Goal: Task Accomplishment & Management: Complete application form

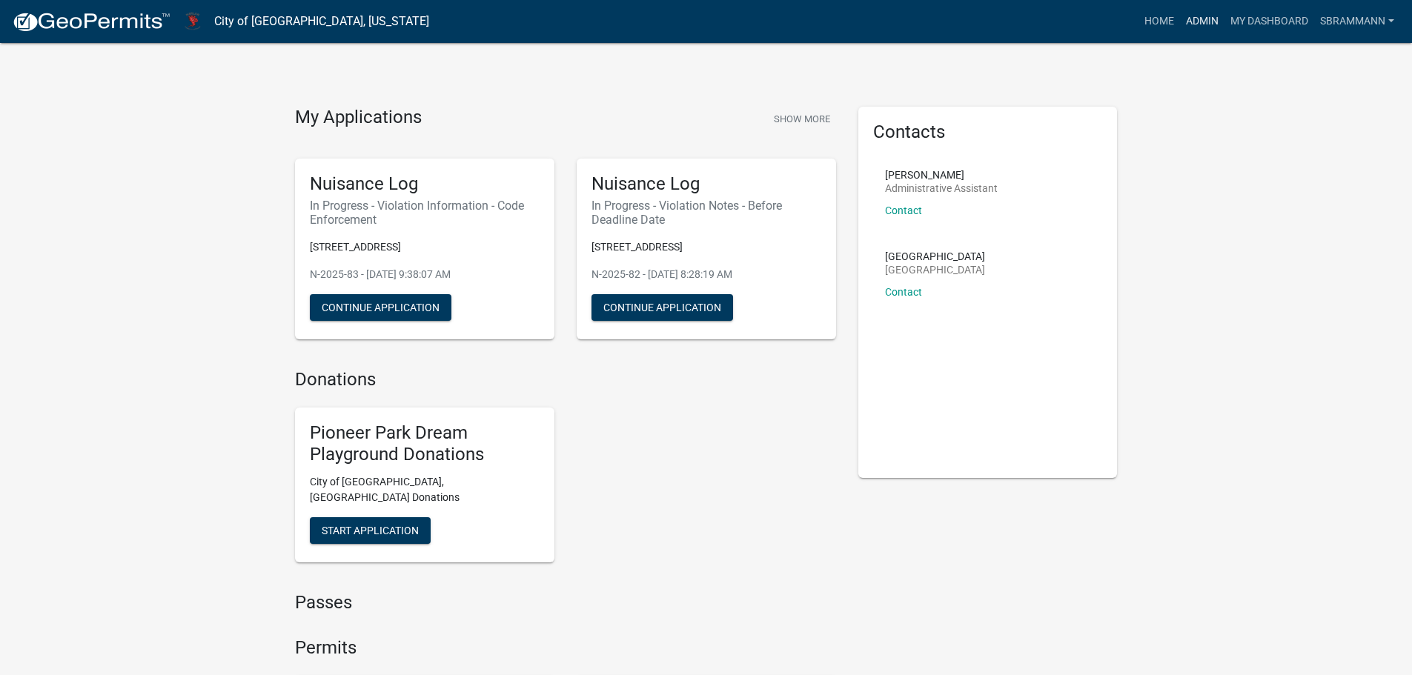
click at [1203, 21] on link "Admin" at bounding box center [1202, 21] width 44 height 28
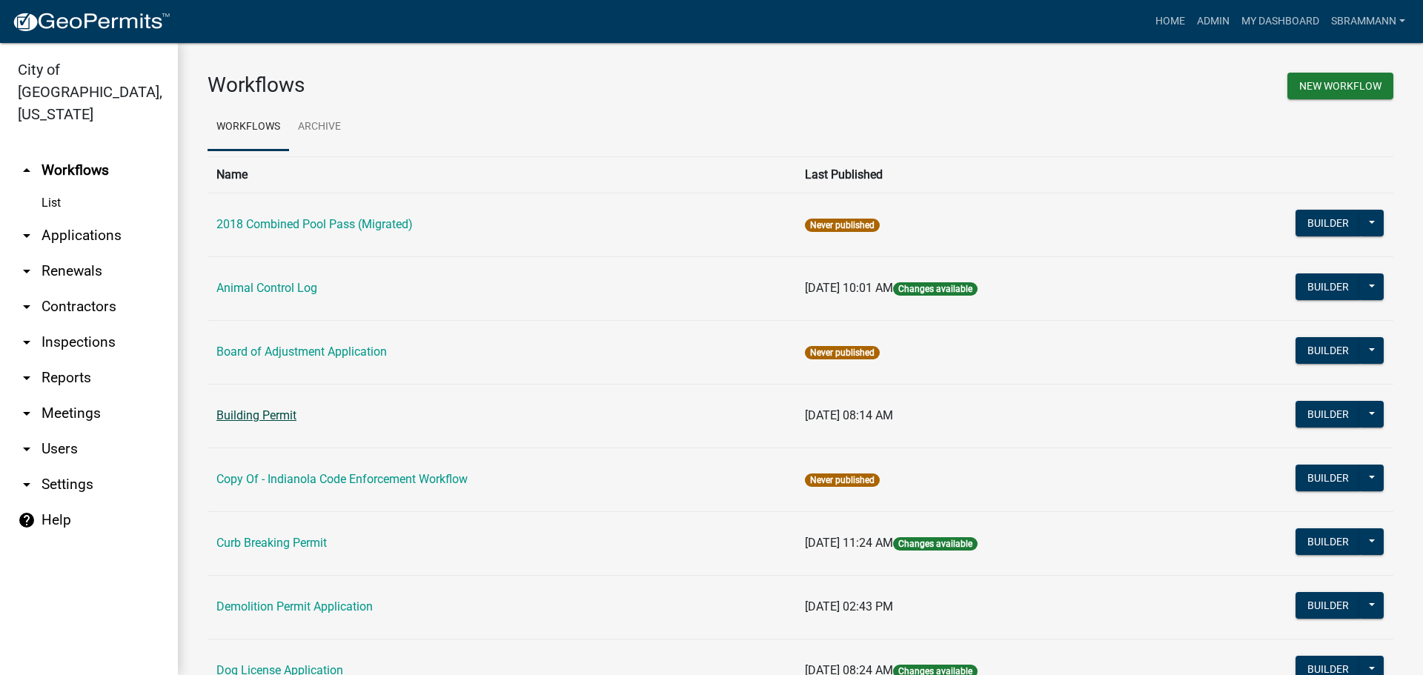
click at [262, 416] on link "Building Permit" at bounding box center [256, 415] width 80 height 14
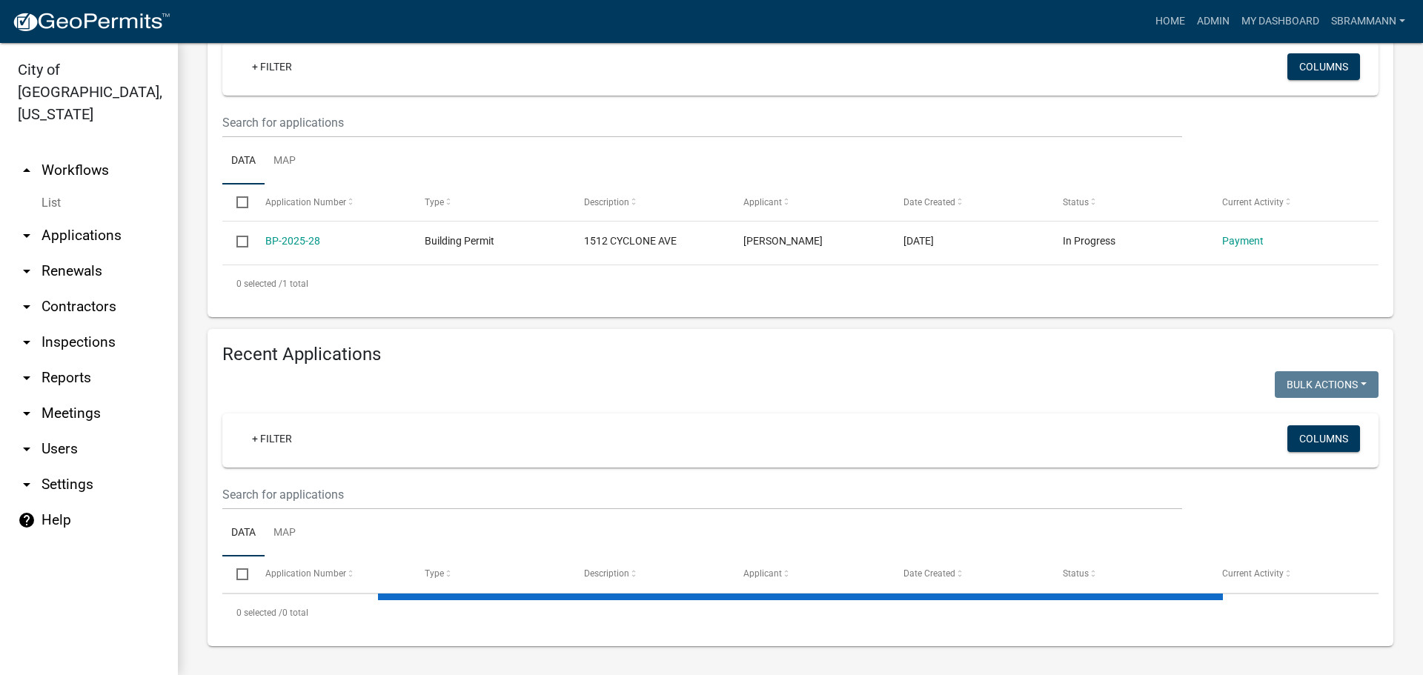
select select "3: 100"
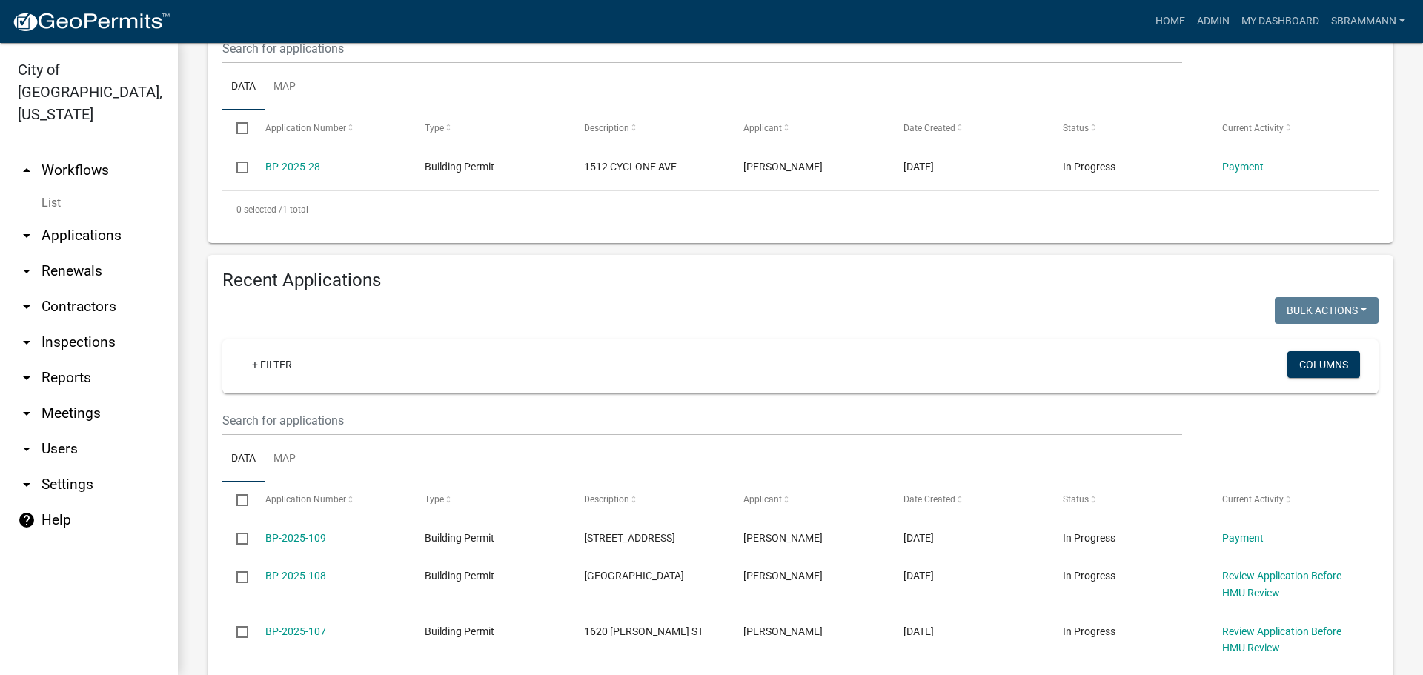
scroll to position [704, 0]
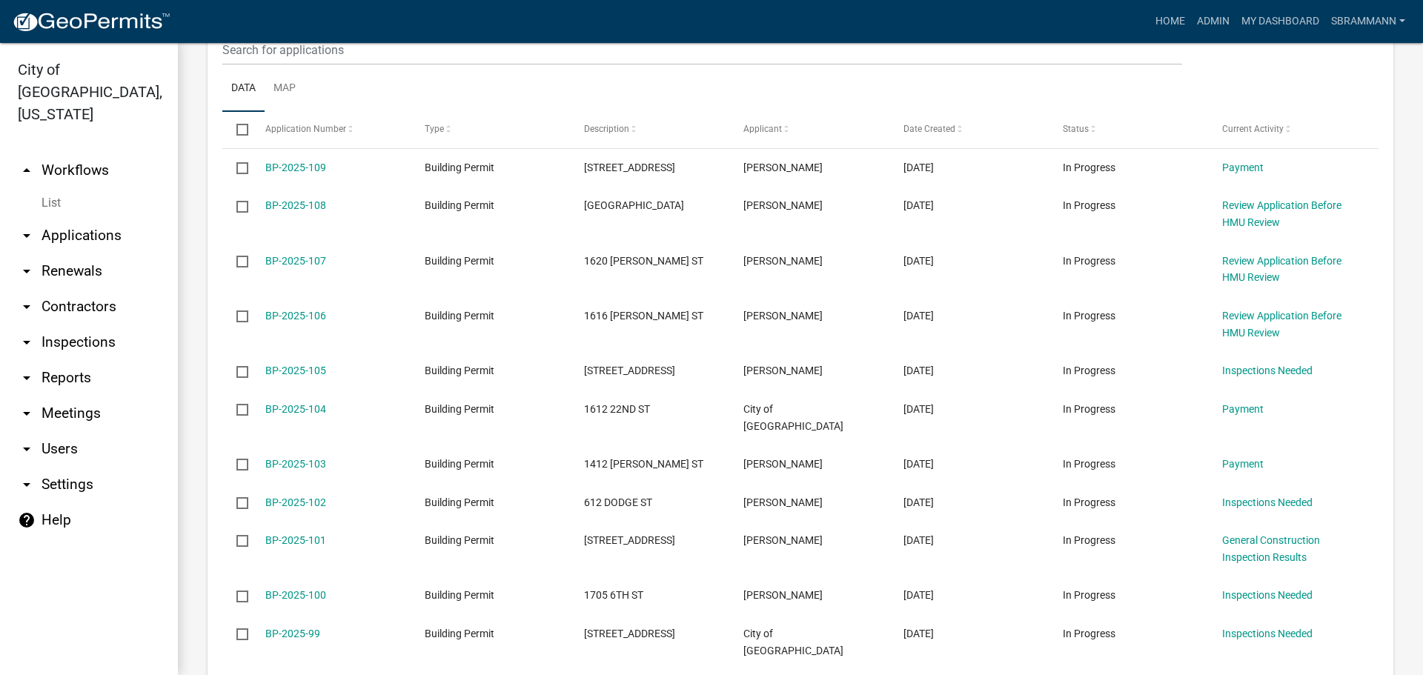
click at [65, 360] on link "arrow_drop_down Reports" at bounding box center [89, 378] width 178 height 36
select select "0: null"
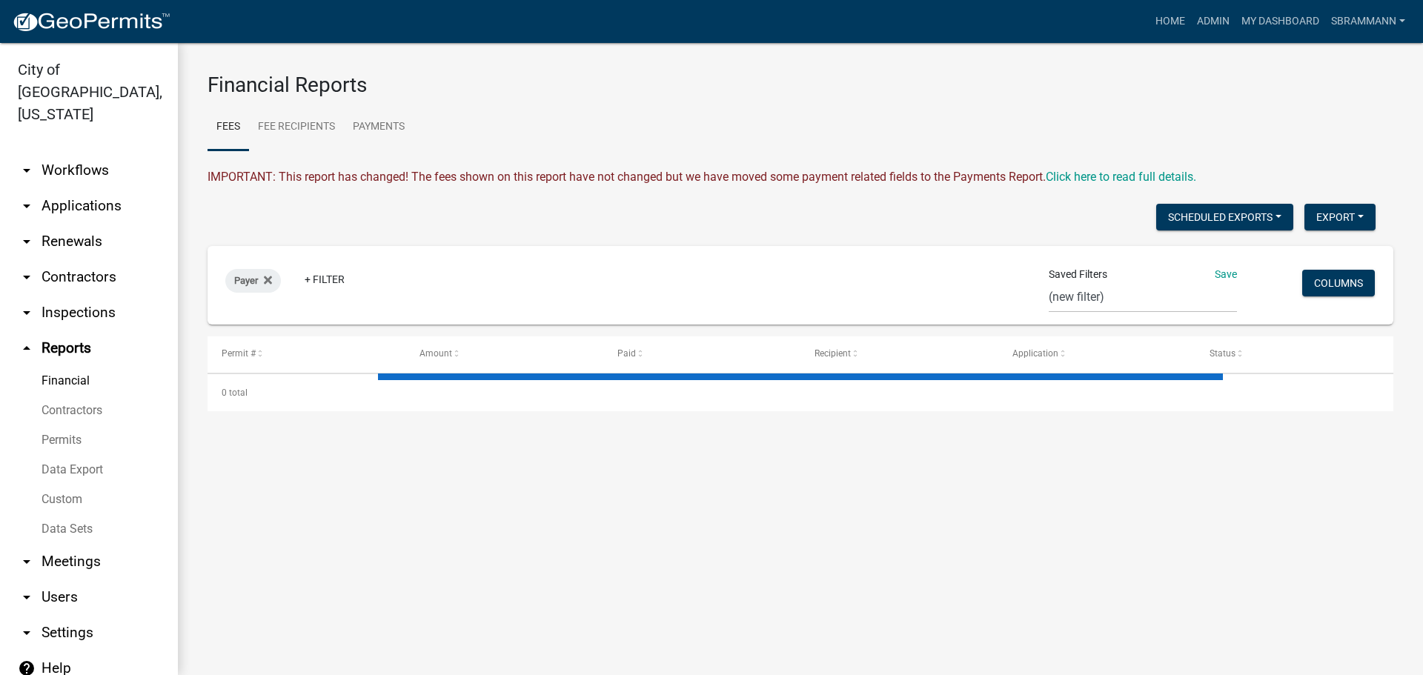
click at [57, 455] on link "Data Export" at bounding box center [89, 470] width 178 height 30
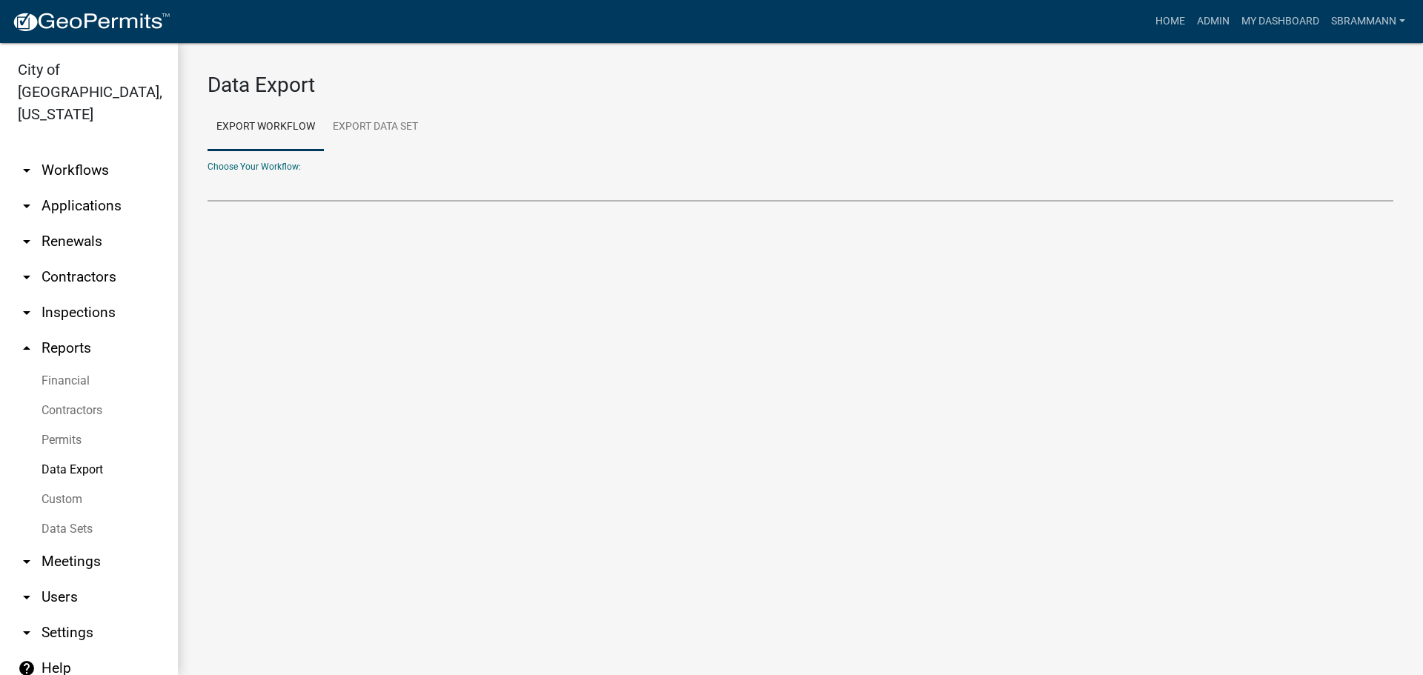
click at [257, 173] on select "Choose Your Workflow:" at bounding box center [800, 186] width 1186 height 30
select select "3: Object"
click at [207, 171] on select "2018 Combined Pool Pass (Migrated) Animal Control Log Building Permit Contracto…" at bounding box center [800, 186] width 1186 height 30
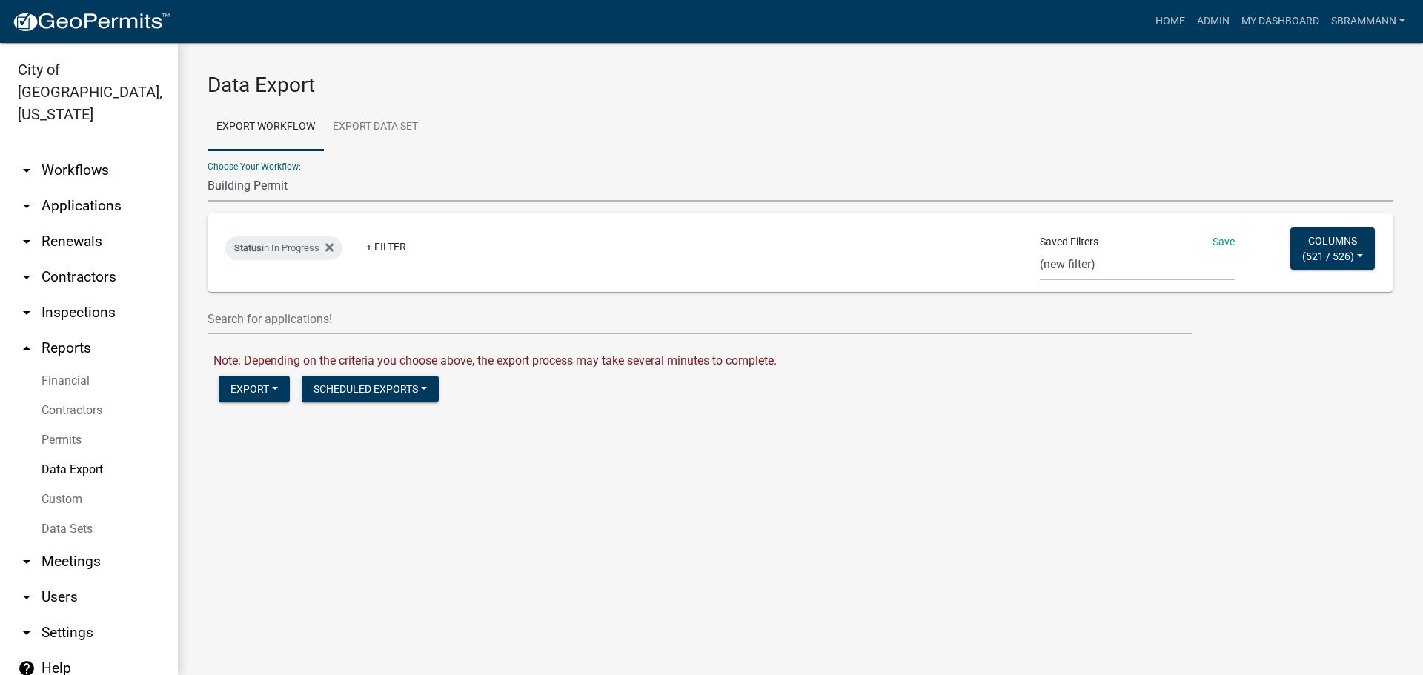
click at [1058, 263] on select "Single Pool Pass 2024 Dream Playground Donations Curb Permits Building Permits …" at bounding box center [1137, 265] width 195 height 30
select select "13: 3642f2c7-af32-4541-bbe4-e4ef2d39feb2"
click at [1040, 250] on select "Single Pool Pass 2024 Dream Playground Donations Curb Permits Building Permits …" at bounding box center [1137, 265] width 195 height 30
click at [246, 391] on button "Export" at bounding box center [254, 389] width 71 height 27
click at [554, 448] on div "Data Export Export Workflow Export Data Set Choose Your Workflow: 2018 Combined…" at bounding box center [800, 249] width 1245 height 412
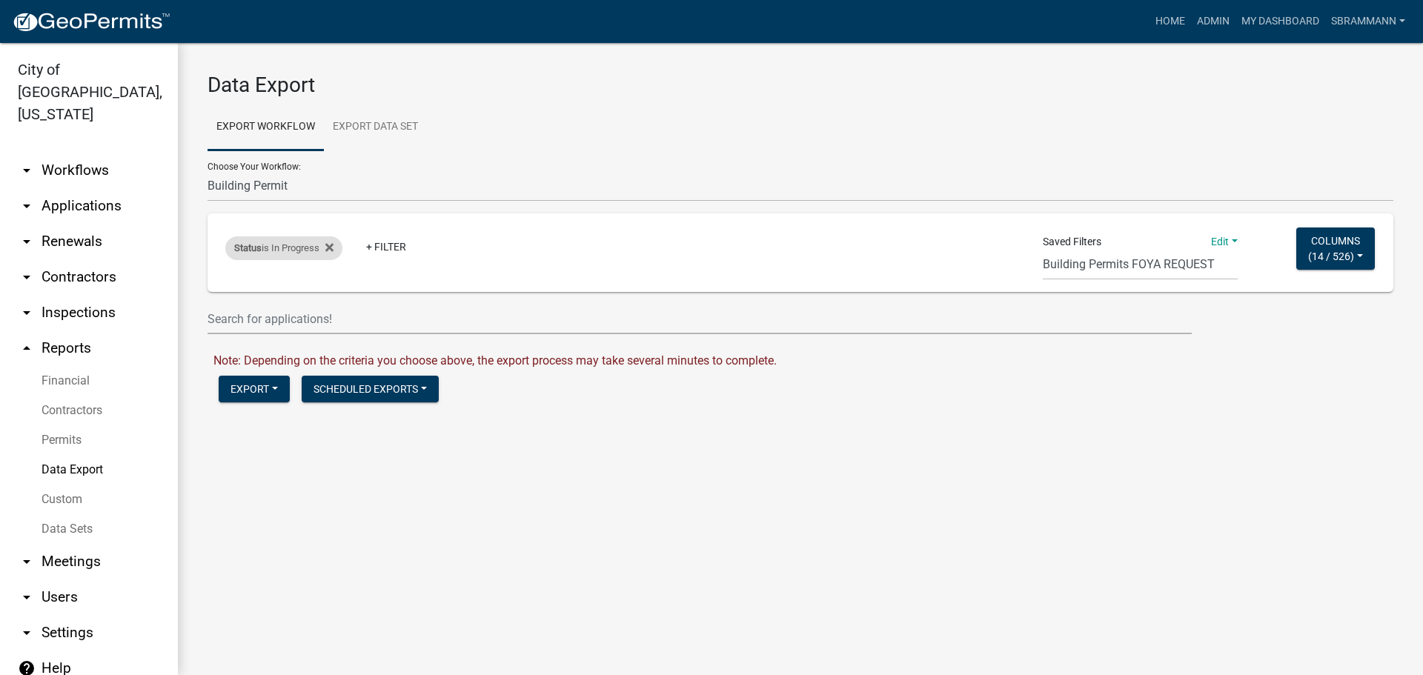
click at [265, 249] on div "Status is In Progress" at bounding box center [283, 248] width 117 height 24
select select "1"
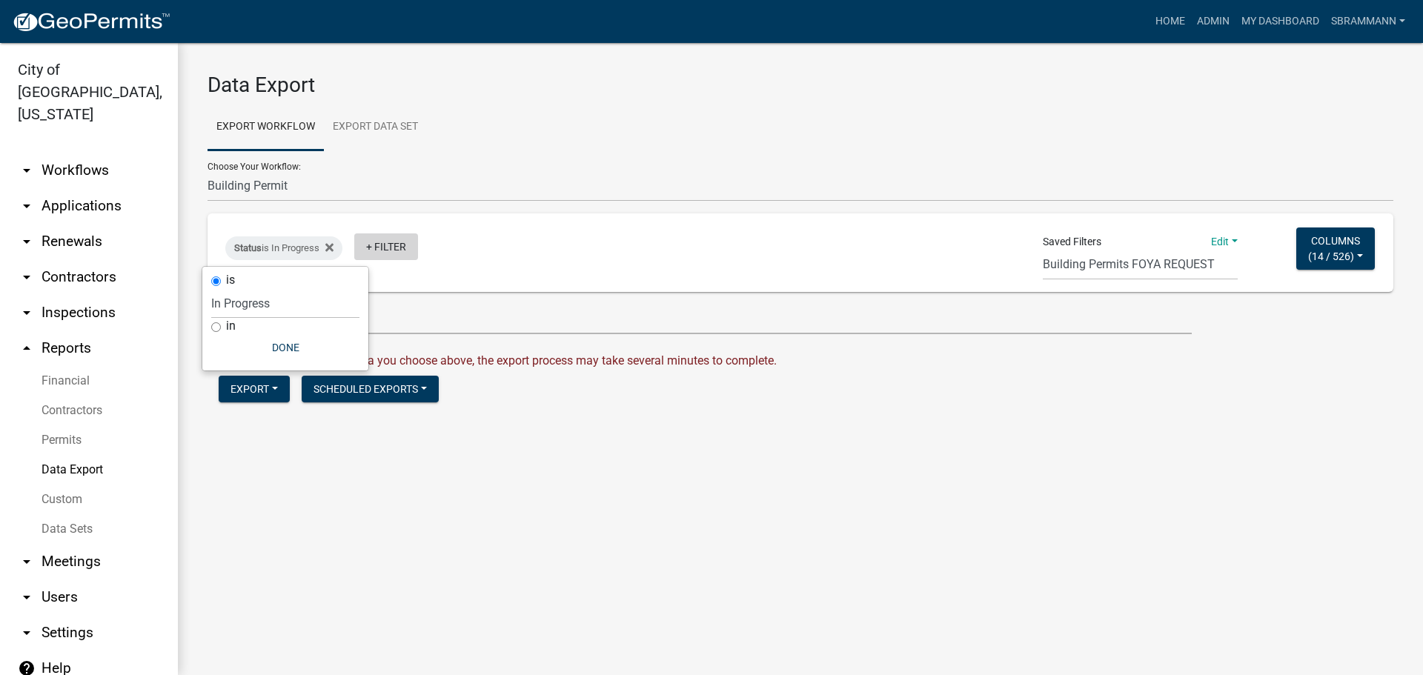
click at [392, 254] on link "+ Filter" at bounding box center [386, 246] width 64 height 27
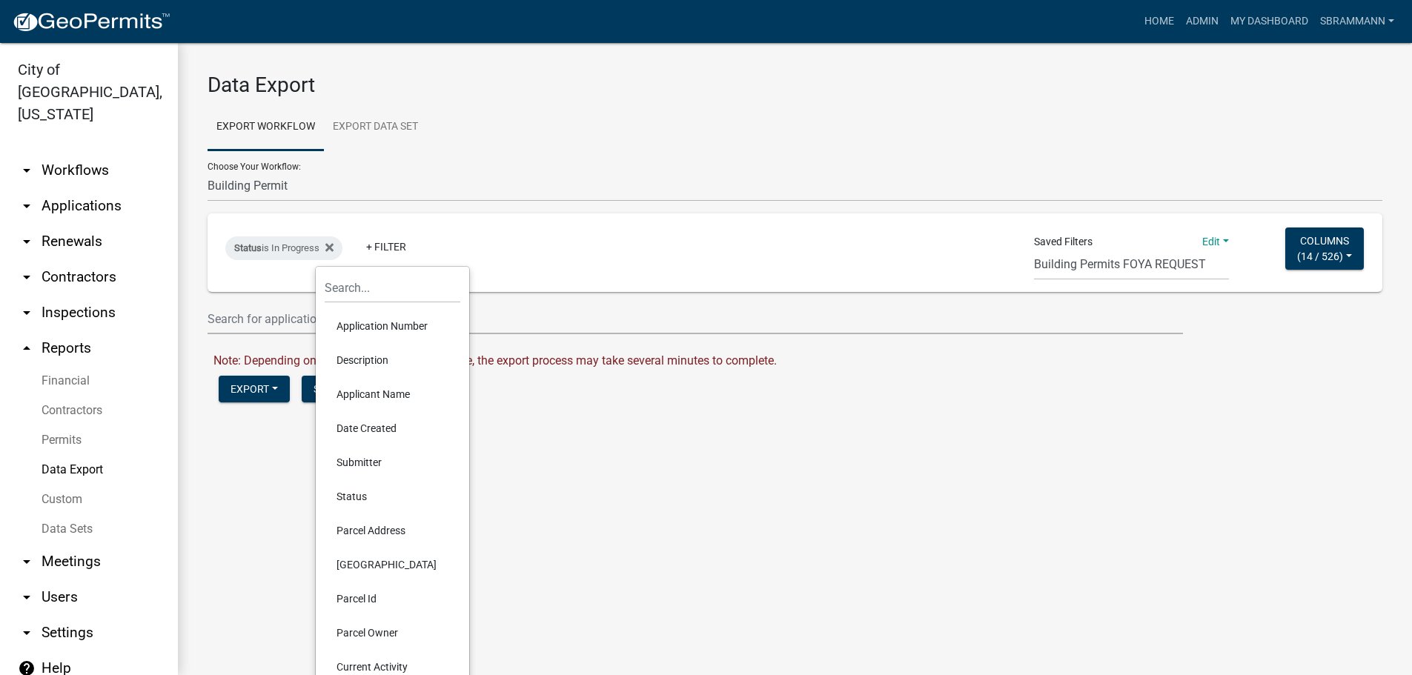
click at [371, 426] on li "Date Created" at bounding box center [393, 428] width 136 height 34
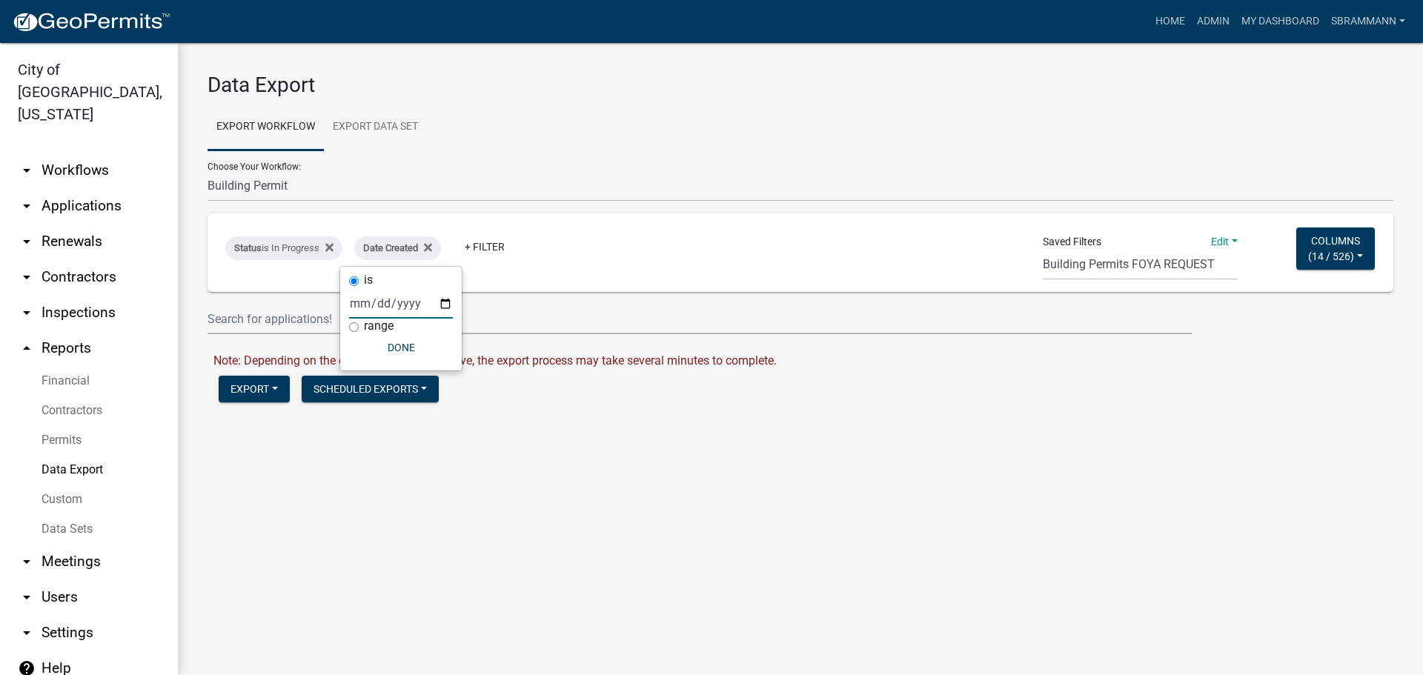
click at [388, 301] on input "date" at bounding box center [401, 303] width 104 height 30
click at [354, 326] on input "range" at bounding box center [354, 327] width 10 height 10
radio input "true"
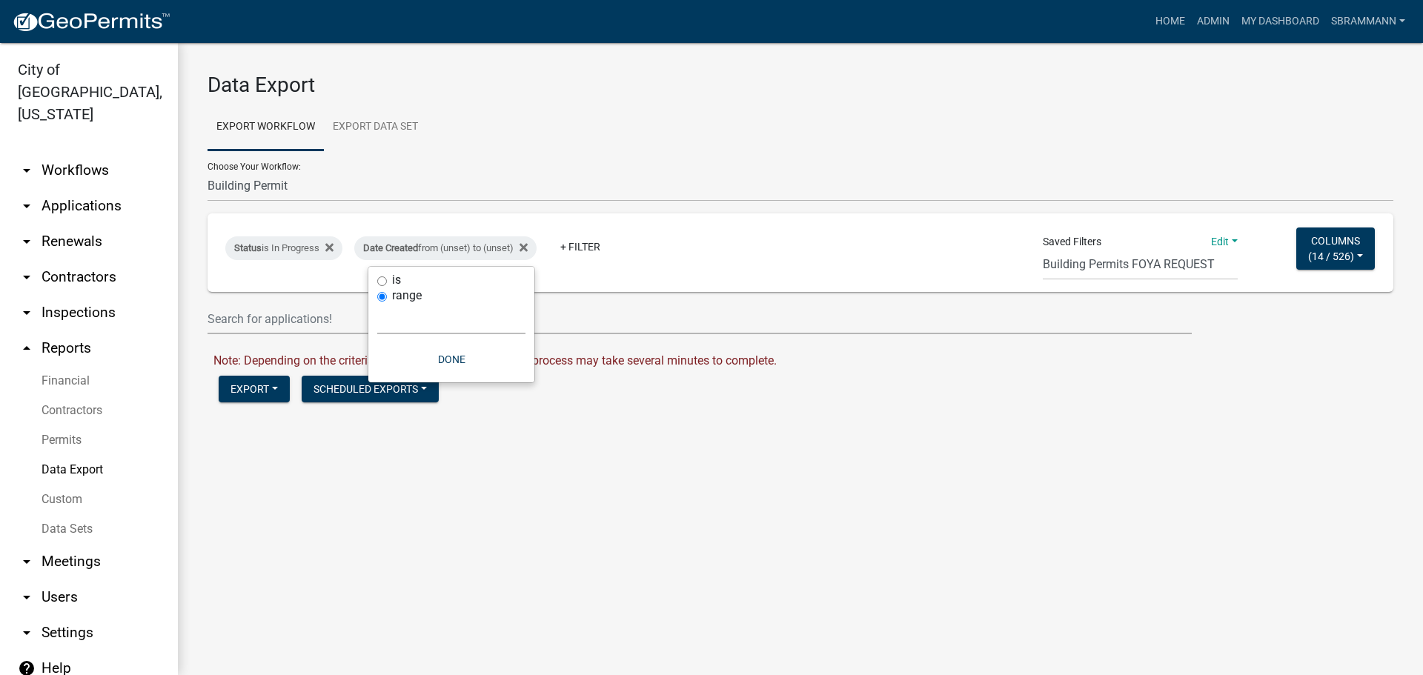
click at [402, 322] on select "[DATE] [DATE] Current Week Previous Week Current Month Last Month Current Calen…" at bounding box center [451, 319] width 148 height 30
select select "custom"
click at [377, 304] on select "[DATE] [DATE] Current Week Previous Week Current Month Last Month Current Calen…" at bounding box center [451, 319] width 148 height 30
click at [517, 381] on input "date" at bounding box center [451, 382] width 148 height 30
type input "[DATE]"
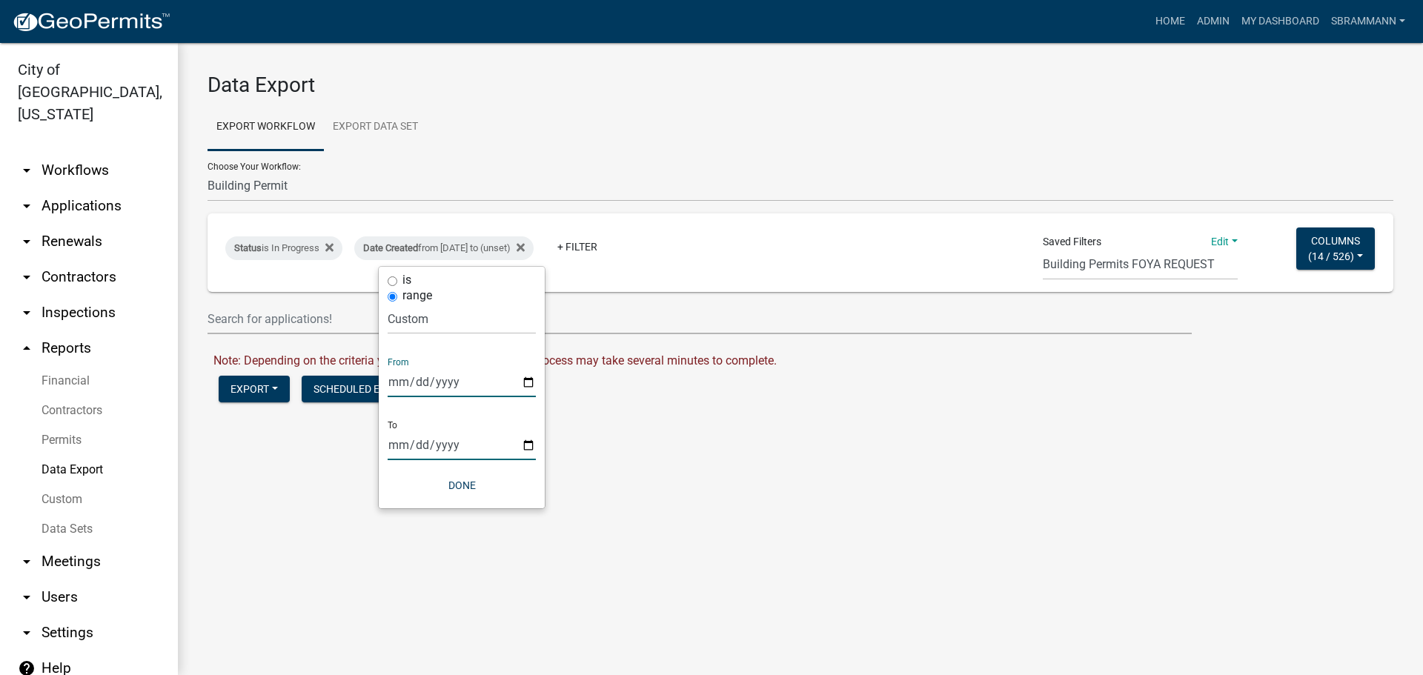
click at [528, 445] on input "date" at bounding box center [462, 445] width 148 height 30
type input "[DATE]"
click at [470, 485] on button "Done" at bounding box center [472, 485] width 148 height 27
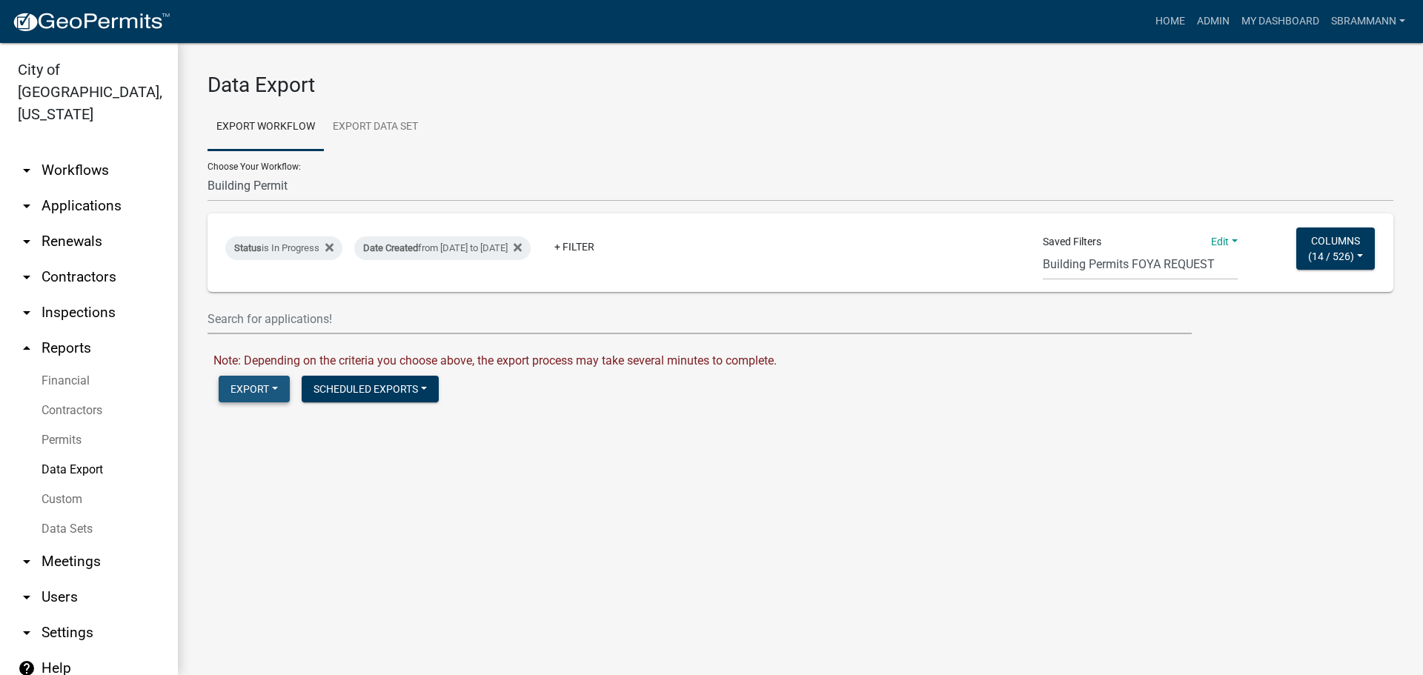
click at [261, 393] on button "Export" at bounding box center [254, 389] width 71 height 27
click at [264, 425] on button "Excel Format (.xlsx)" at bounding box center [294, 428] width 151 height 36
click at [269, 420] on link "Download Building Permit.xlsx" at bounding box center [293, 420] width 160 height 14
click at [1207, 23] on link "Admin" at bounding box center [1213, 21] width 44 height 28
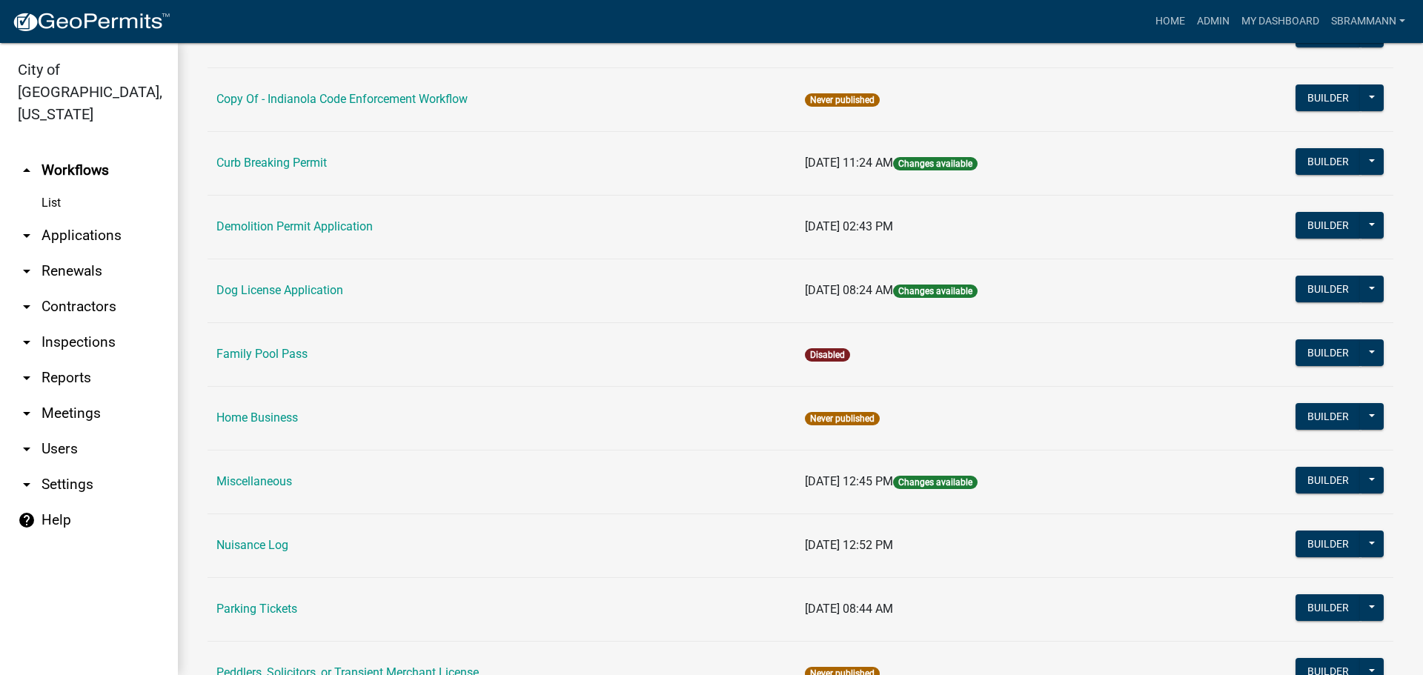
scroll to position [445, 0]
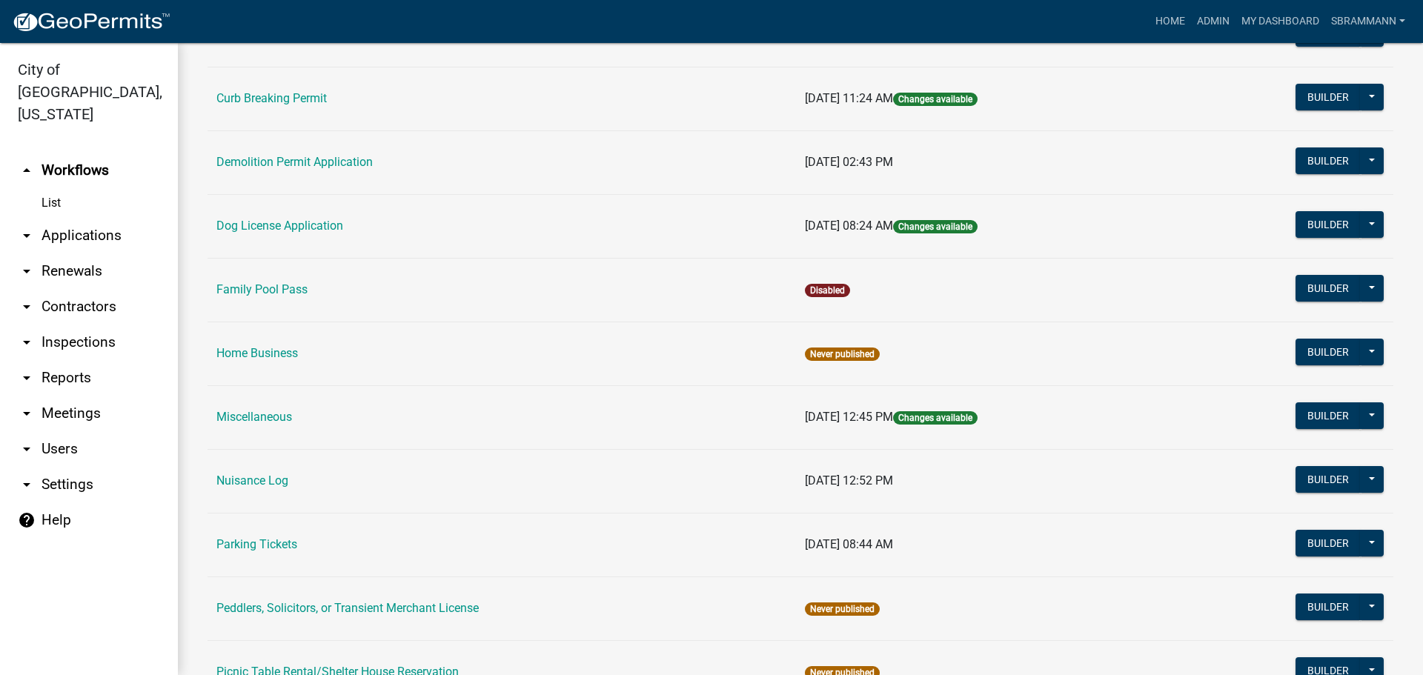
click at [259, 546] on link "Parking Tickets" at bounding box center [256, 544] width 81 height 14
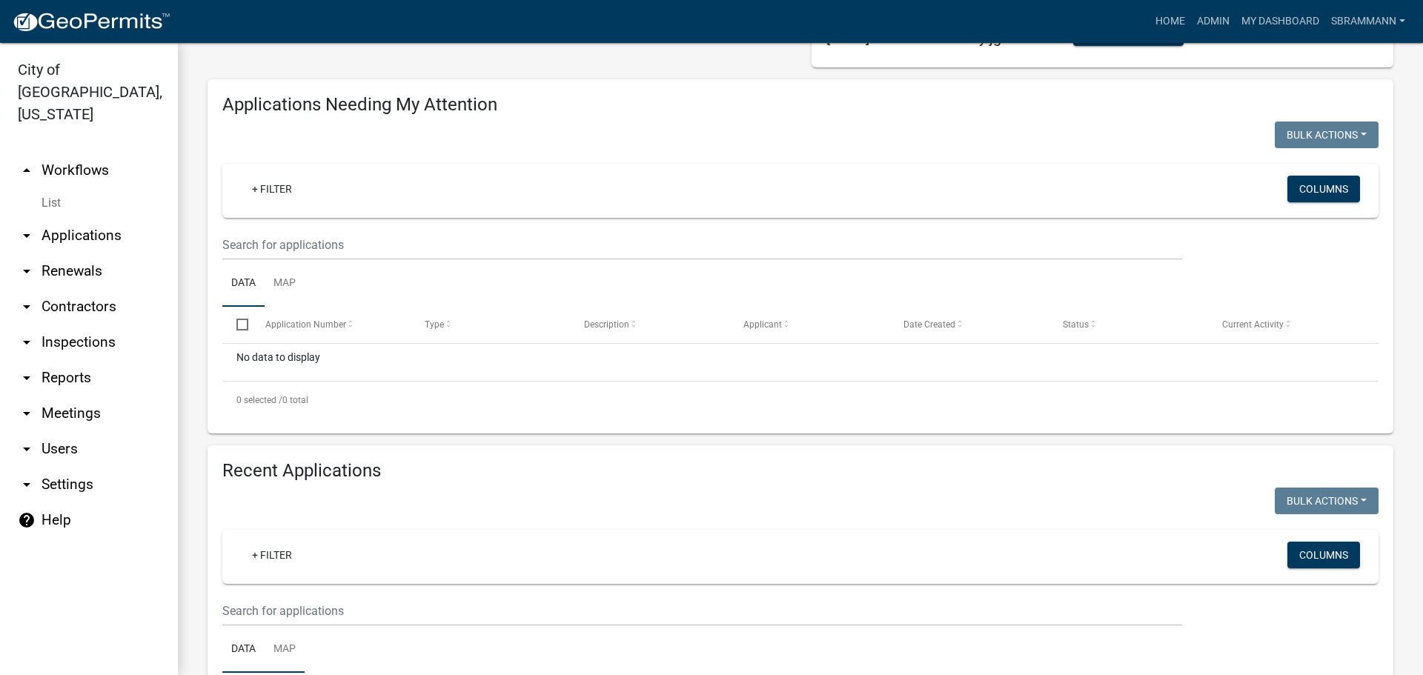
scroll to position [254, 0]
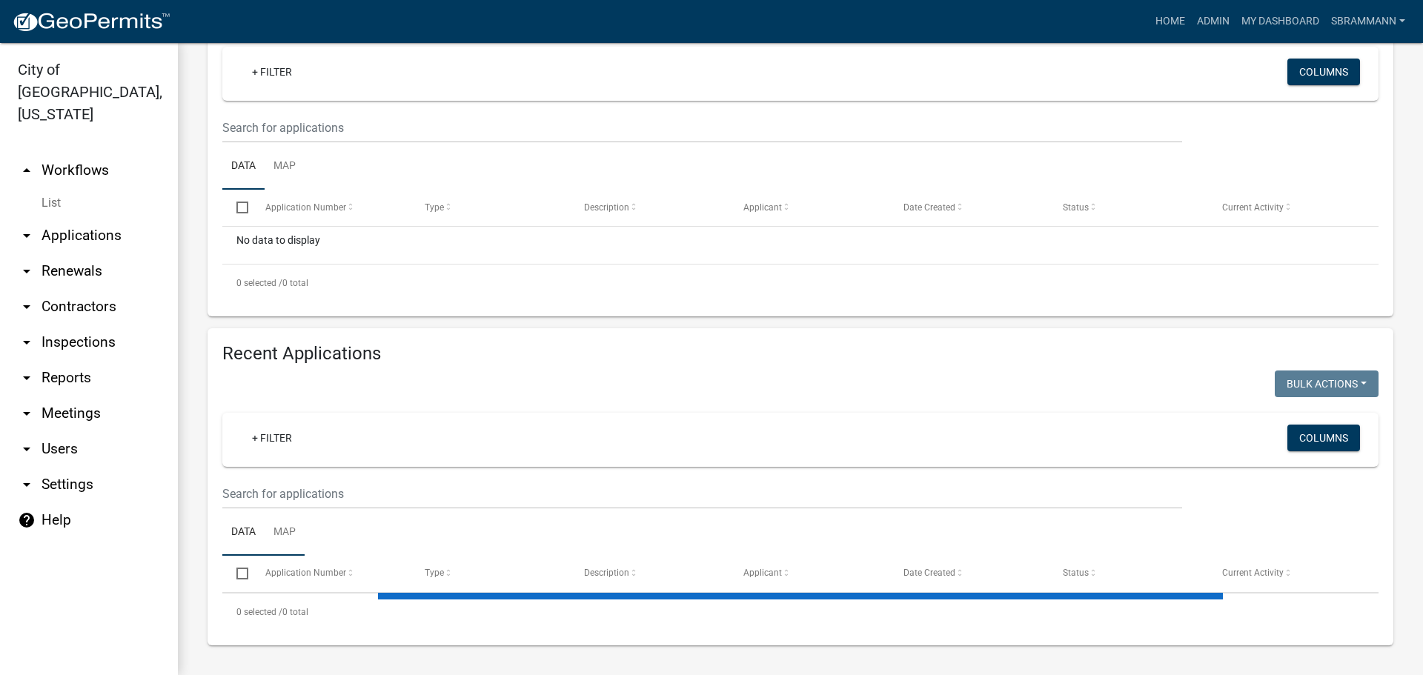
select select "3: 100"
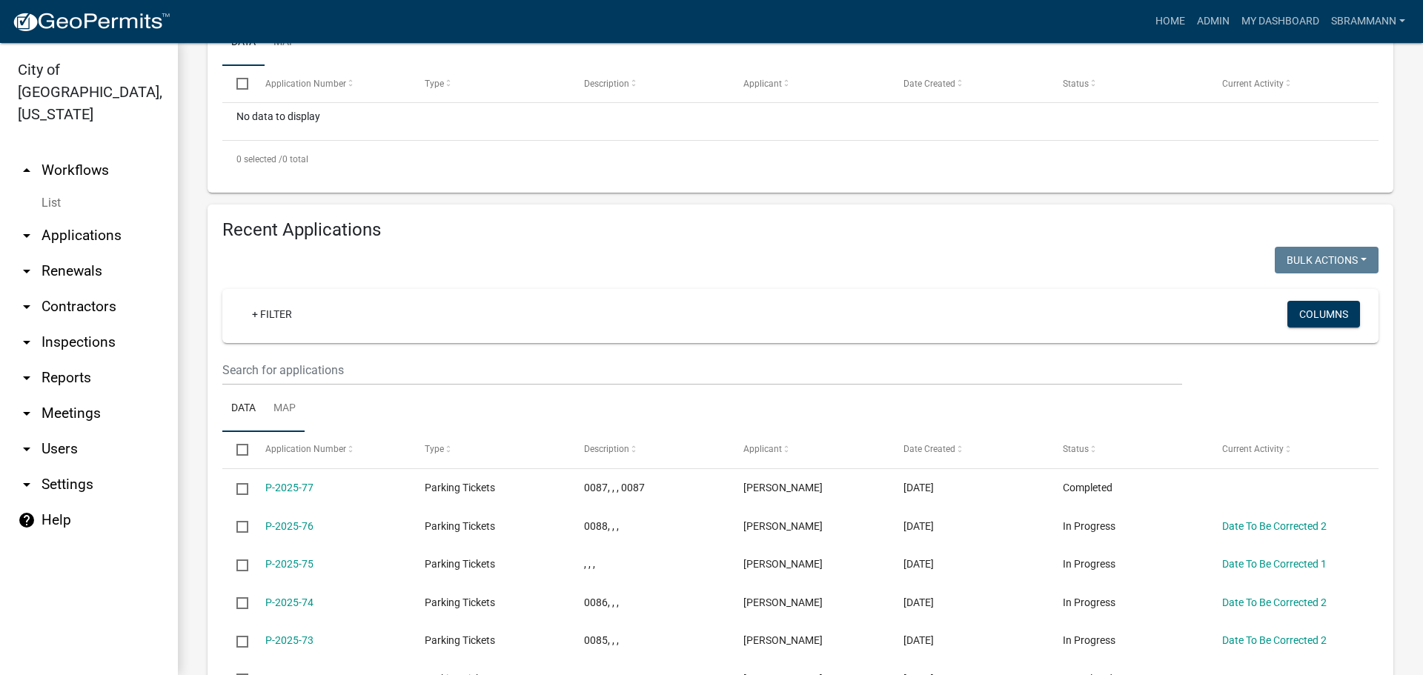
scroll to position [402, 0]
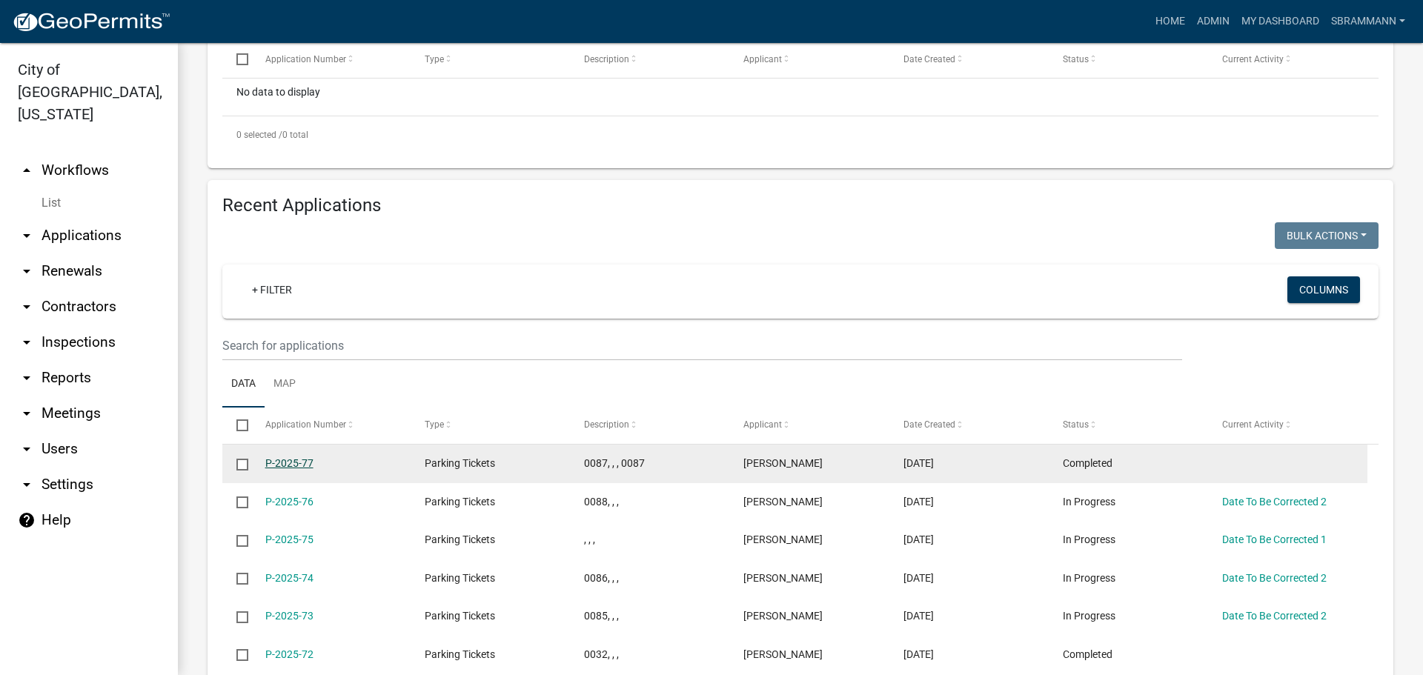
click at [285, 464] on link "P-2025-77" at bounding box center [289, 463] width 48 height 12
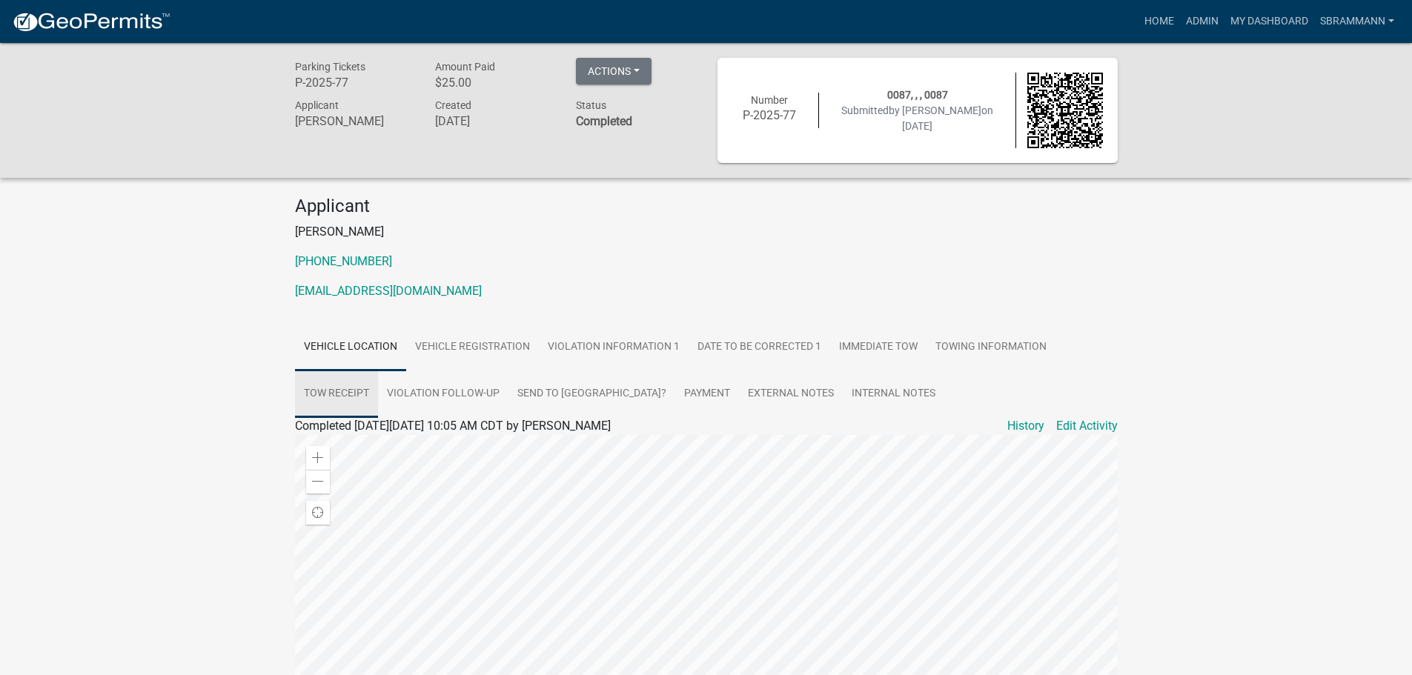
click at [338, 392] on link "Tow Receipt" at bounding box center [336, 394] width 83 height 47
click at [323, 446] on link "Tow Receipt" at bounding box center [327, 443] width 64 height 14
click at [606, 69] on button "Actions" at bounding box center [614, 71] width 76 height 27
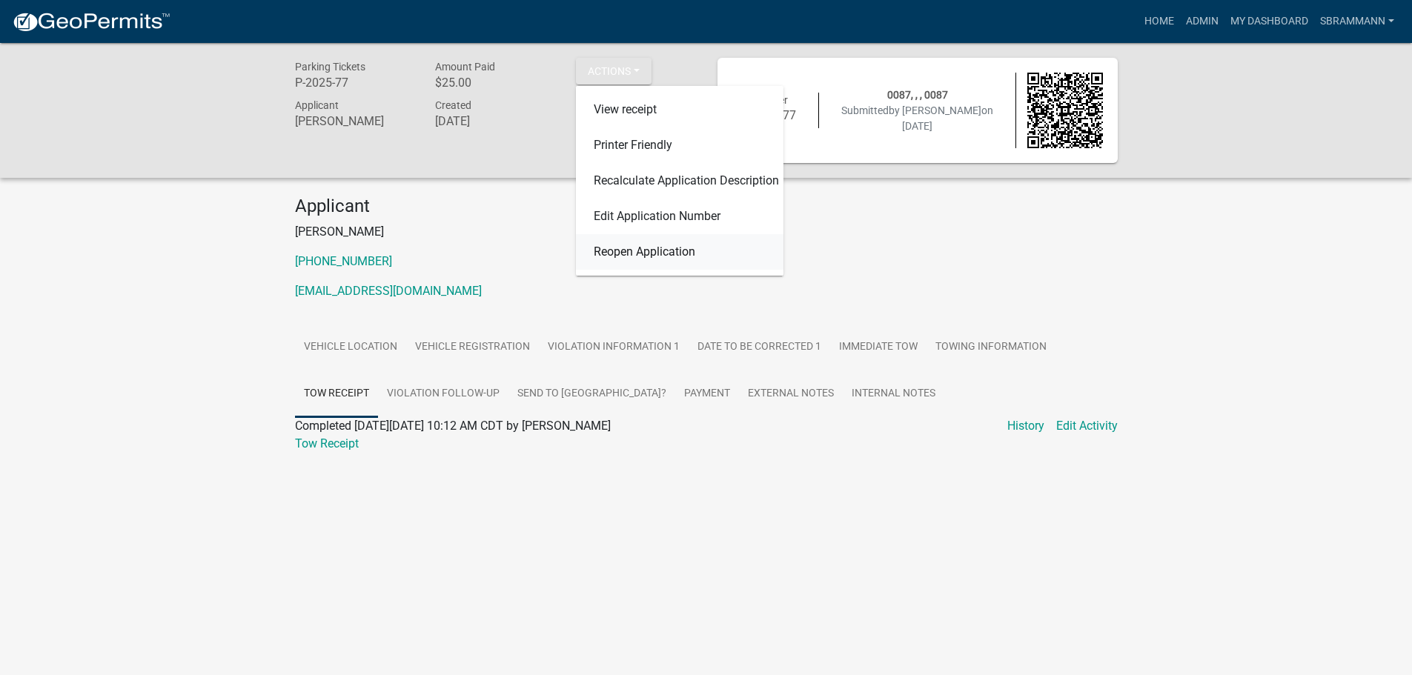
click at [604, 256] on link "Reopen Application" at bounding box center [679, 252] width 207 height 36
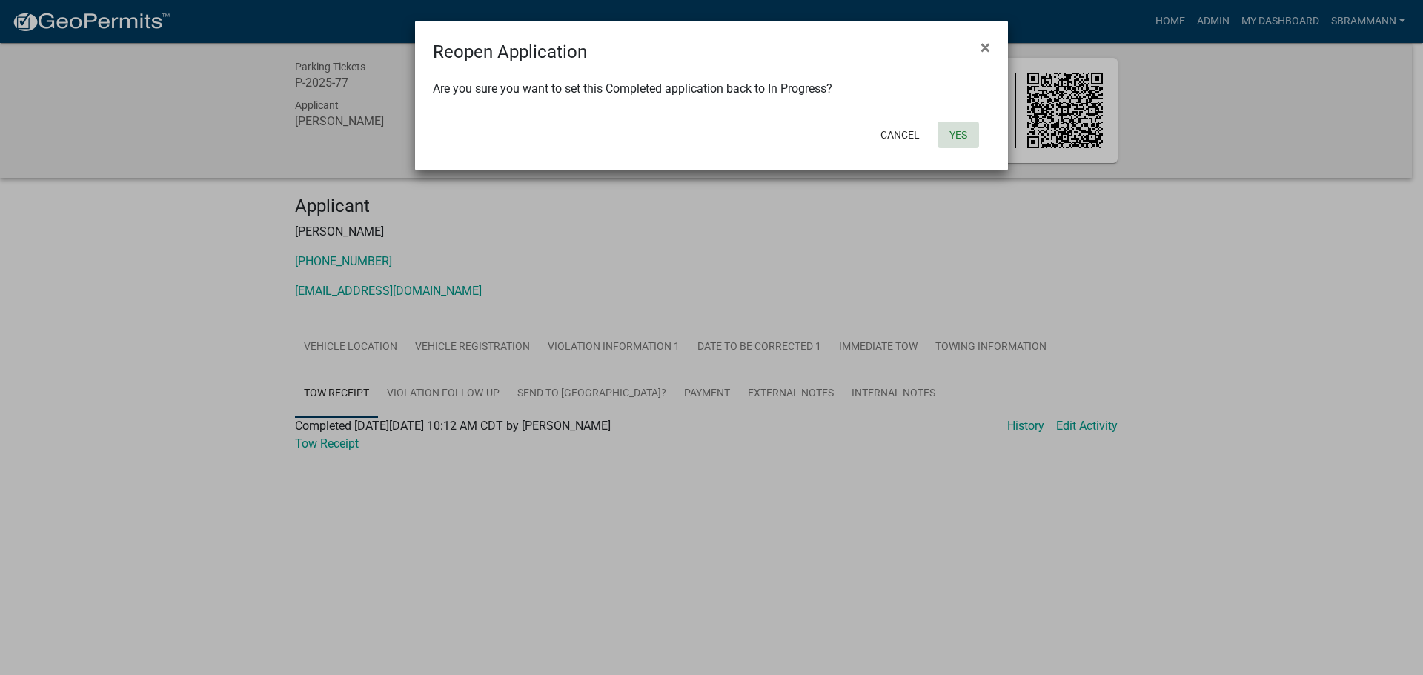
click at [962, 141] on button "Yes" at bounding box center [957, 135] width 41 height 27
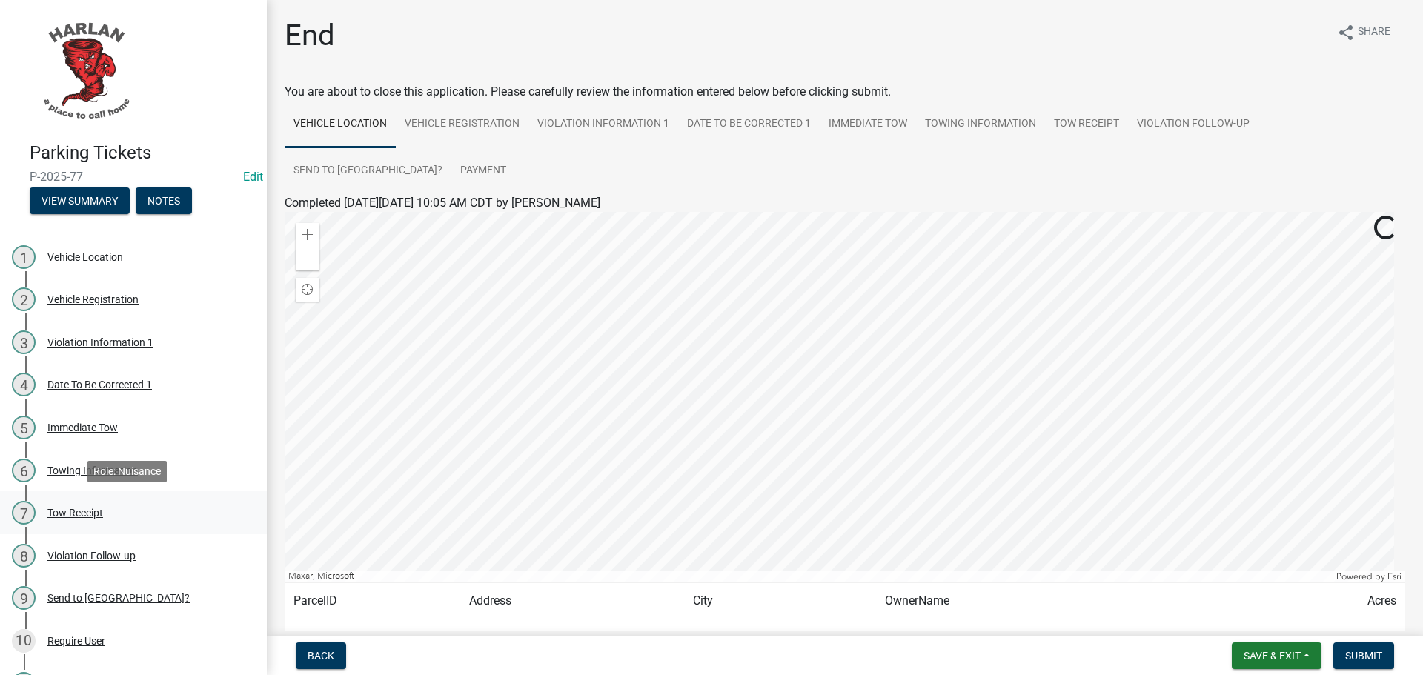
click at [70, 514] on div "Tow Receipt" at bounding box center [75, 513] width 56 height 10
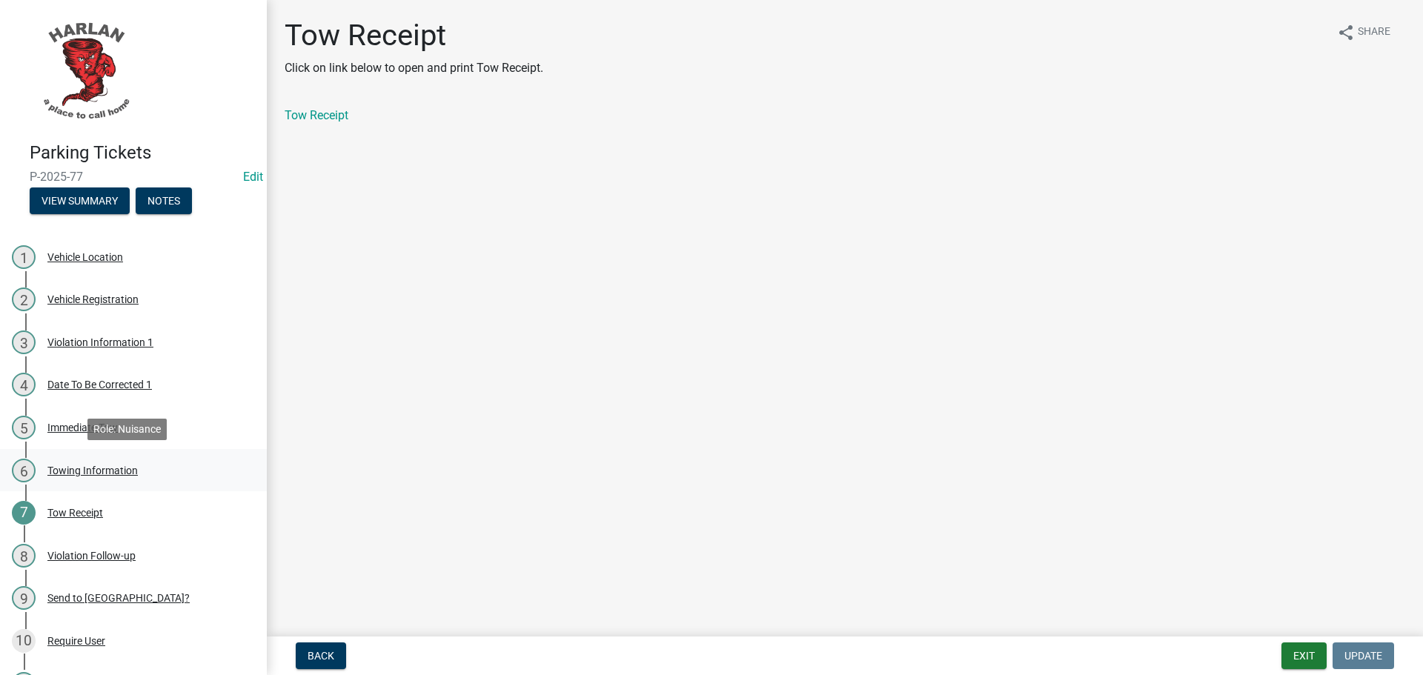
click at [95, 467] on div "Towing Information" at bounding box center [92, 470] width 90 height 10
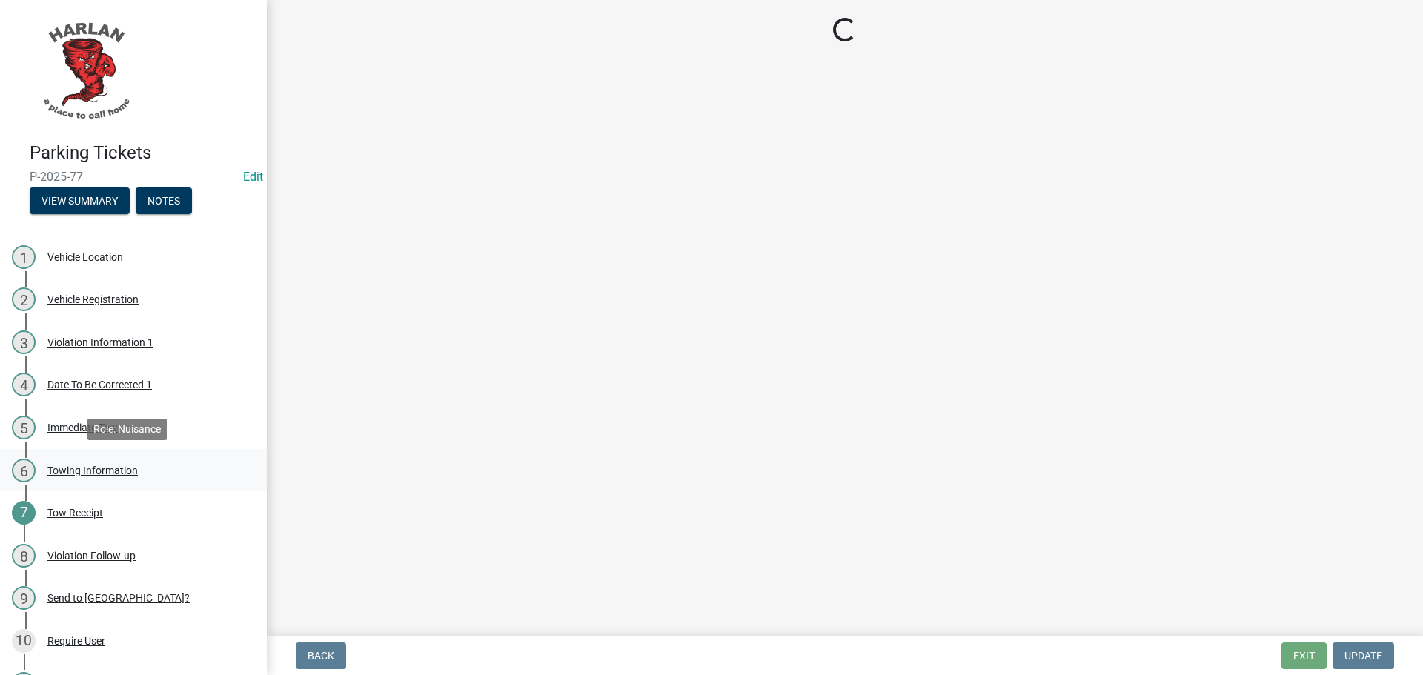
select select "e41f3fef-b0f6-47c7-8089-6155c7ea99cf"
select select "4d712faf-da68-4fce-8593-8358734038f3"
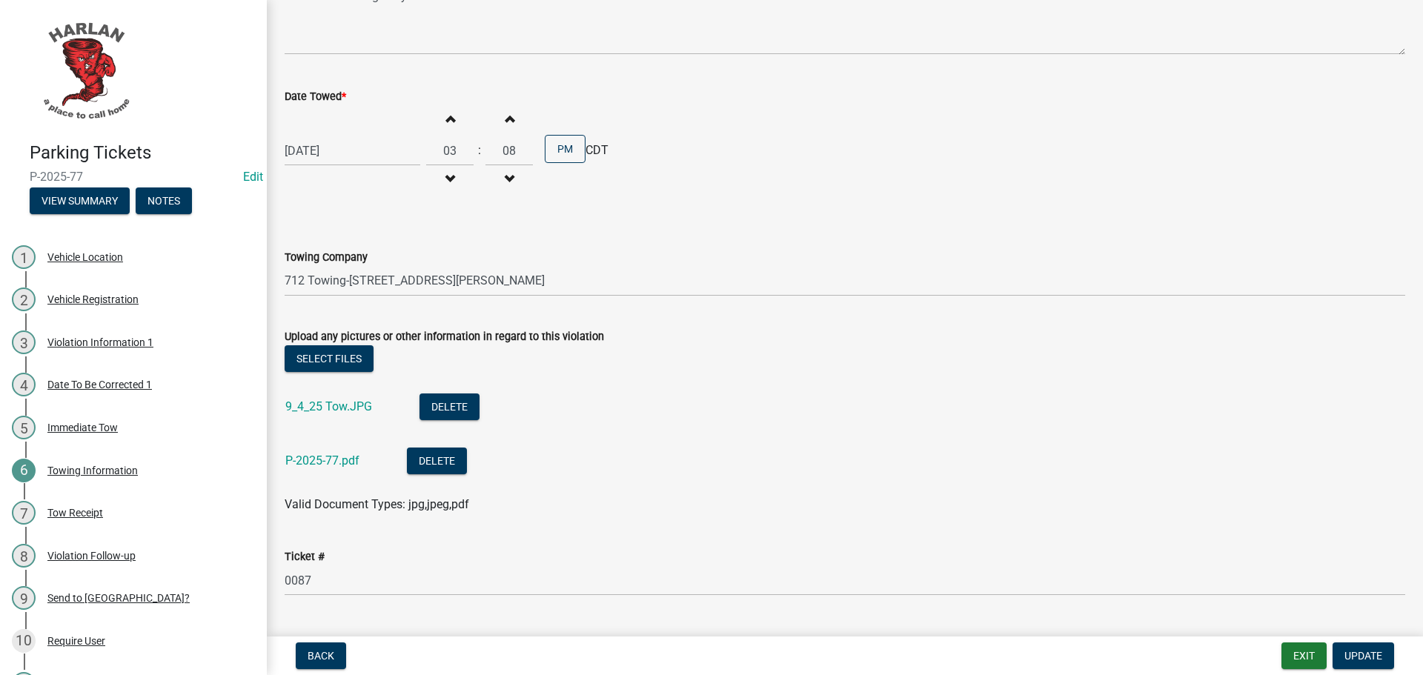
scroll to position [519, 0]
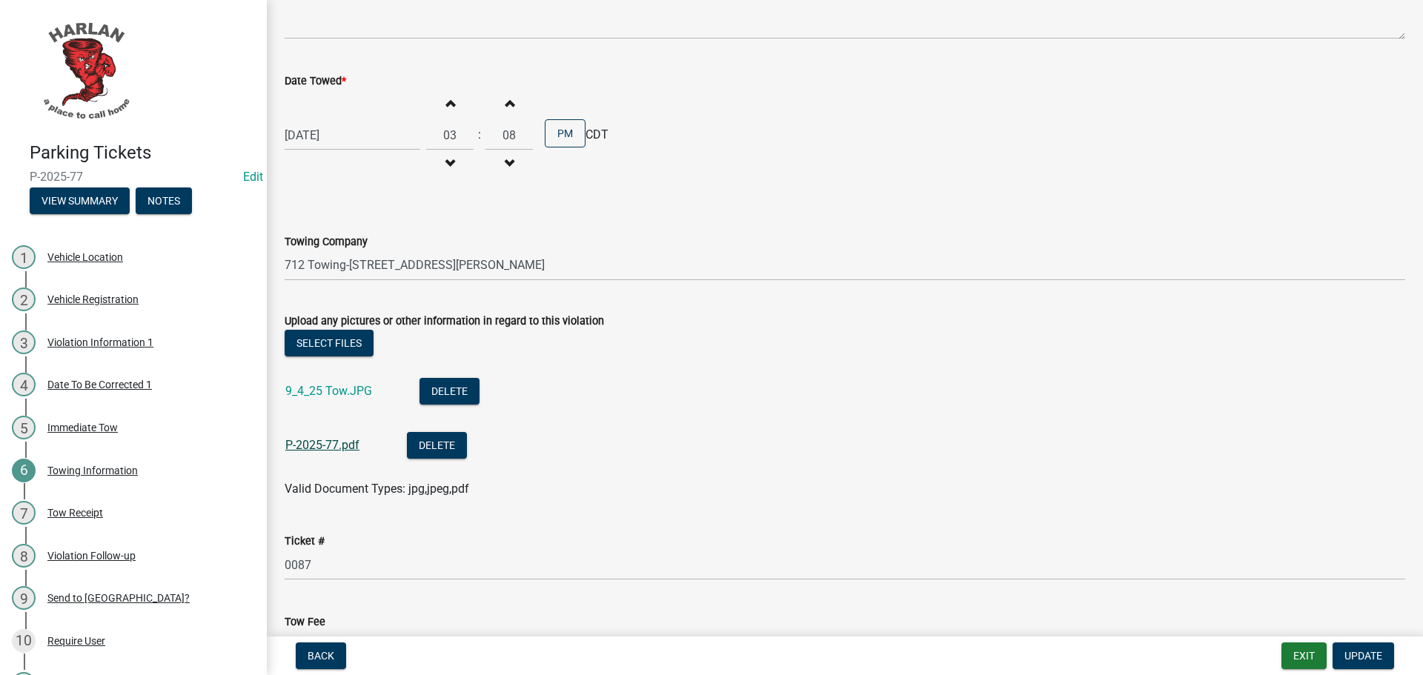
click at [333, 442] on link "P-2025-77.pdf" at bounding box center [322, 445] width 74 height 14
click at [322, 391] on link "9_4_25 Tow.JPG" at bounding box center [328, 391] width 87 height 14
click at [340, 339] on button "Select files" at bounding box center [329, 343] width 89 height 27
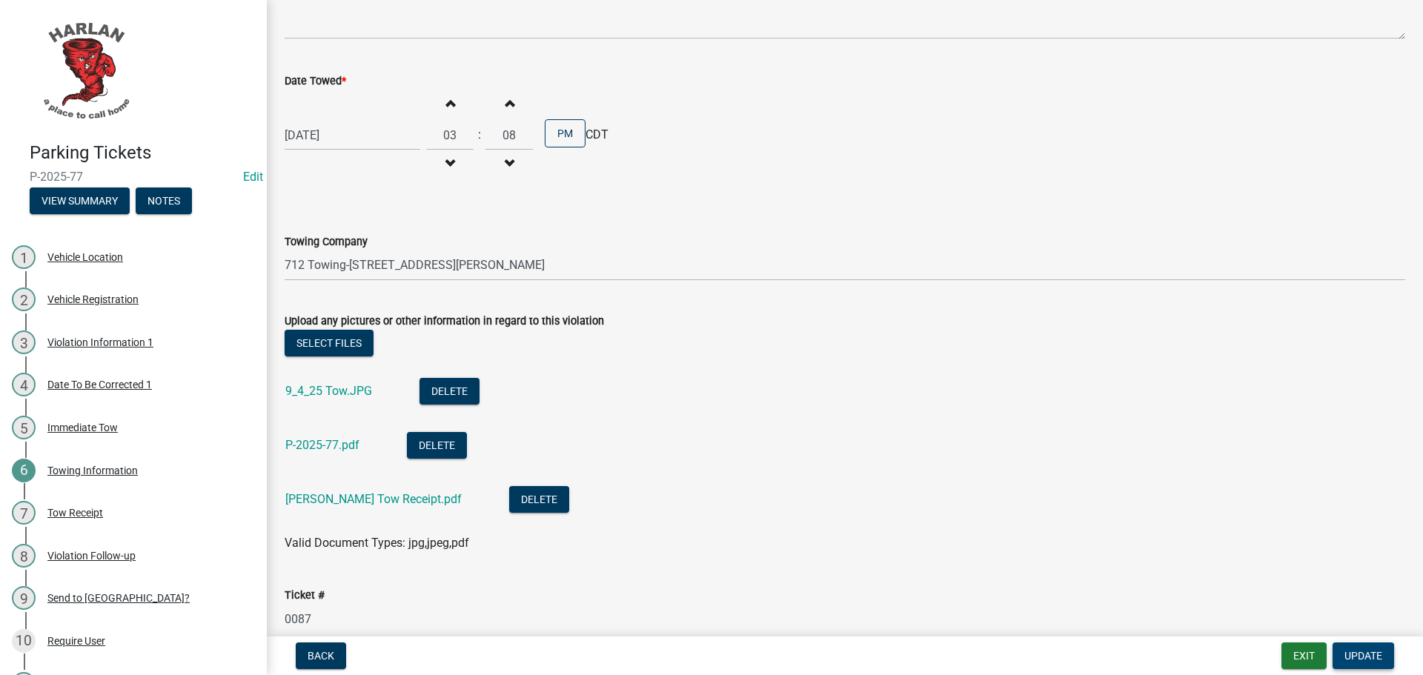
click at [1357, 653] on span "Update" at bounding box center [1363, 656] width 38 height 12
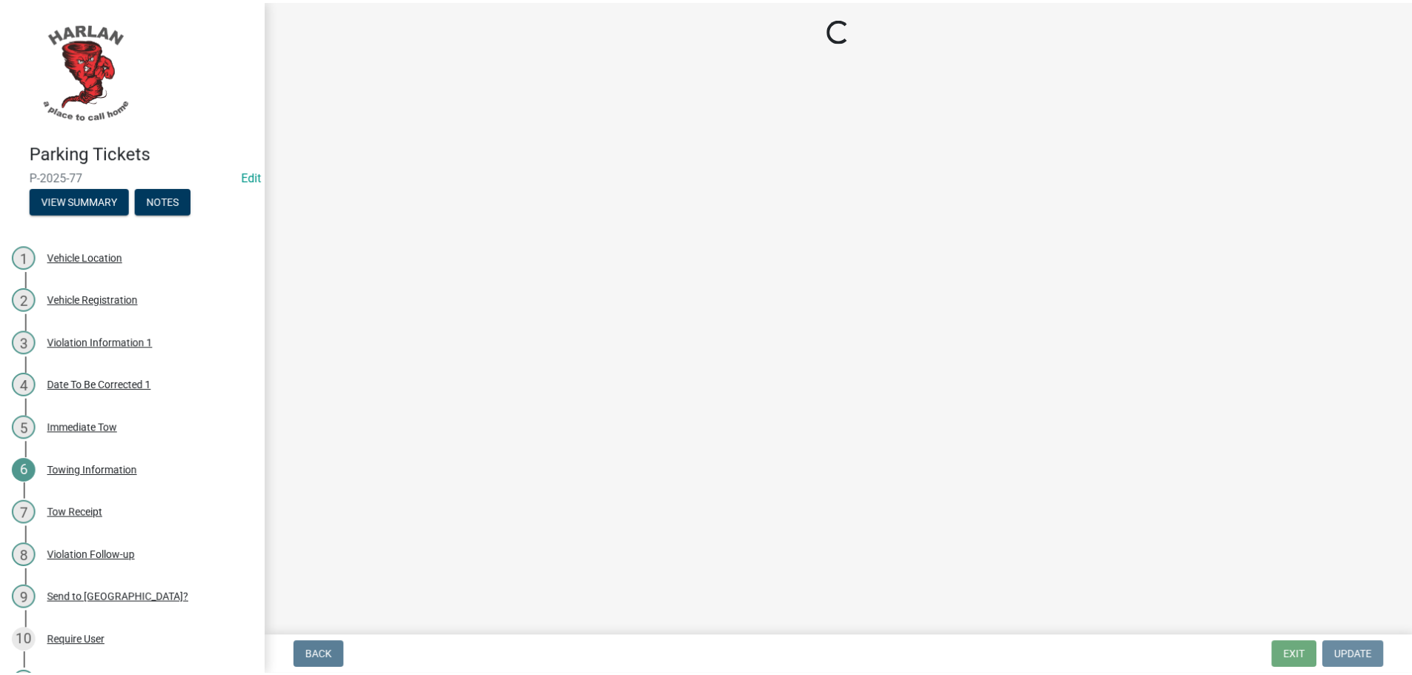
scroll to position [0, 0]
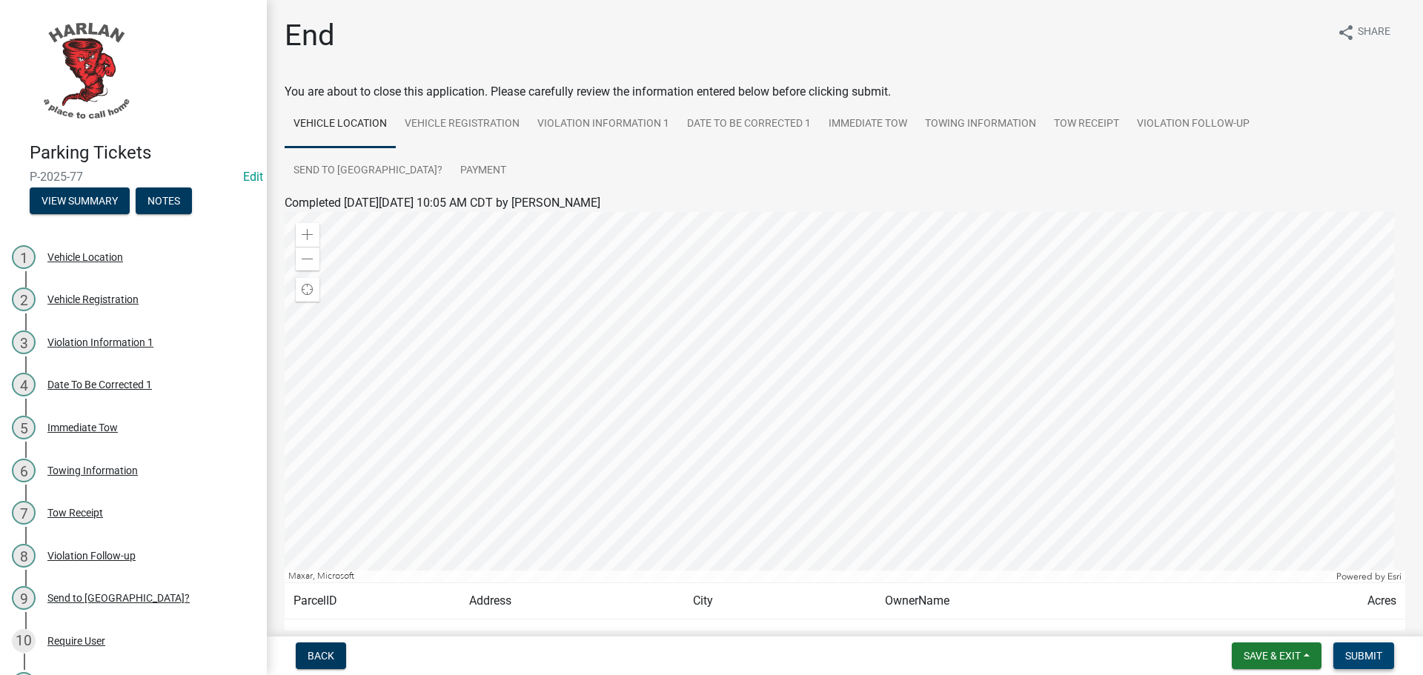
click at [1366, 658] on span "Submit" at bounding box center [1363, 656] width 37 height 12
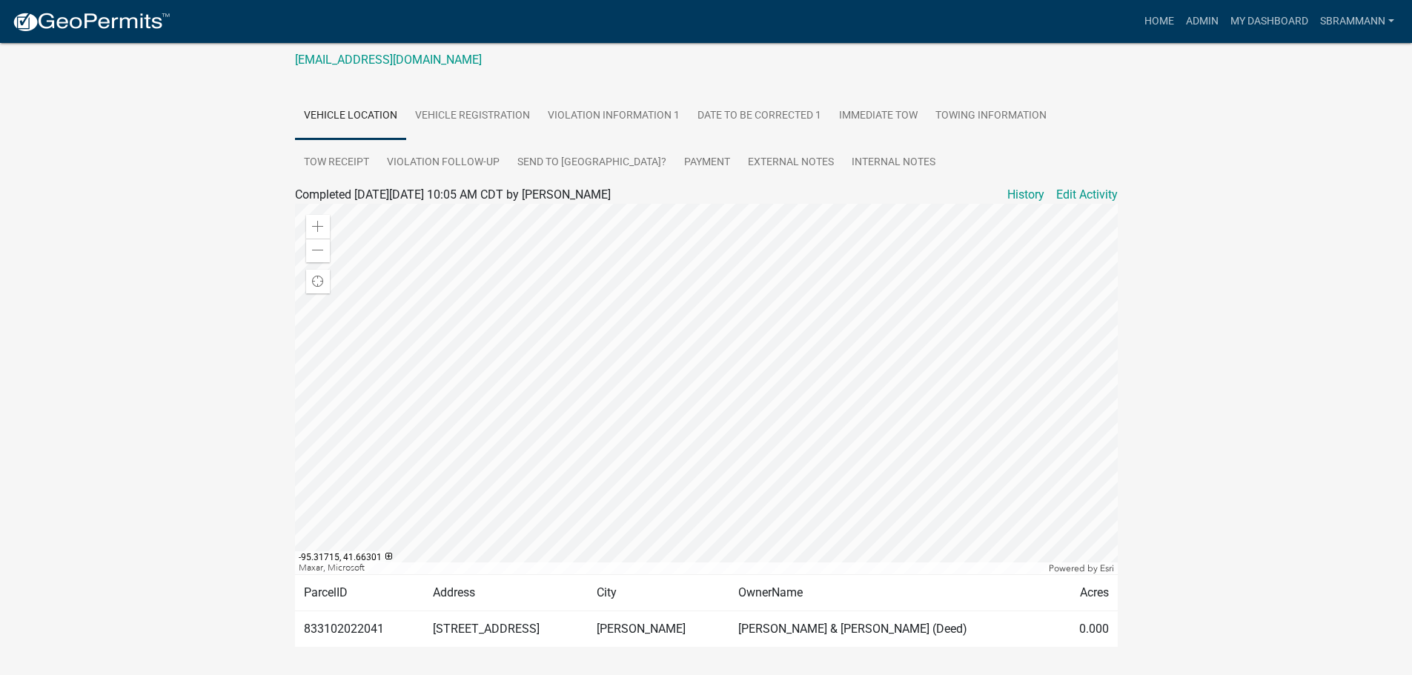
scroll to position [277, 0]
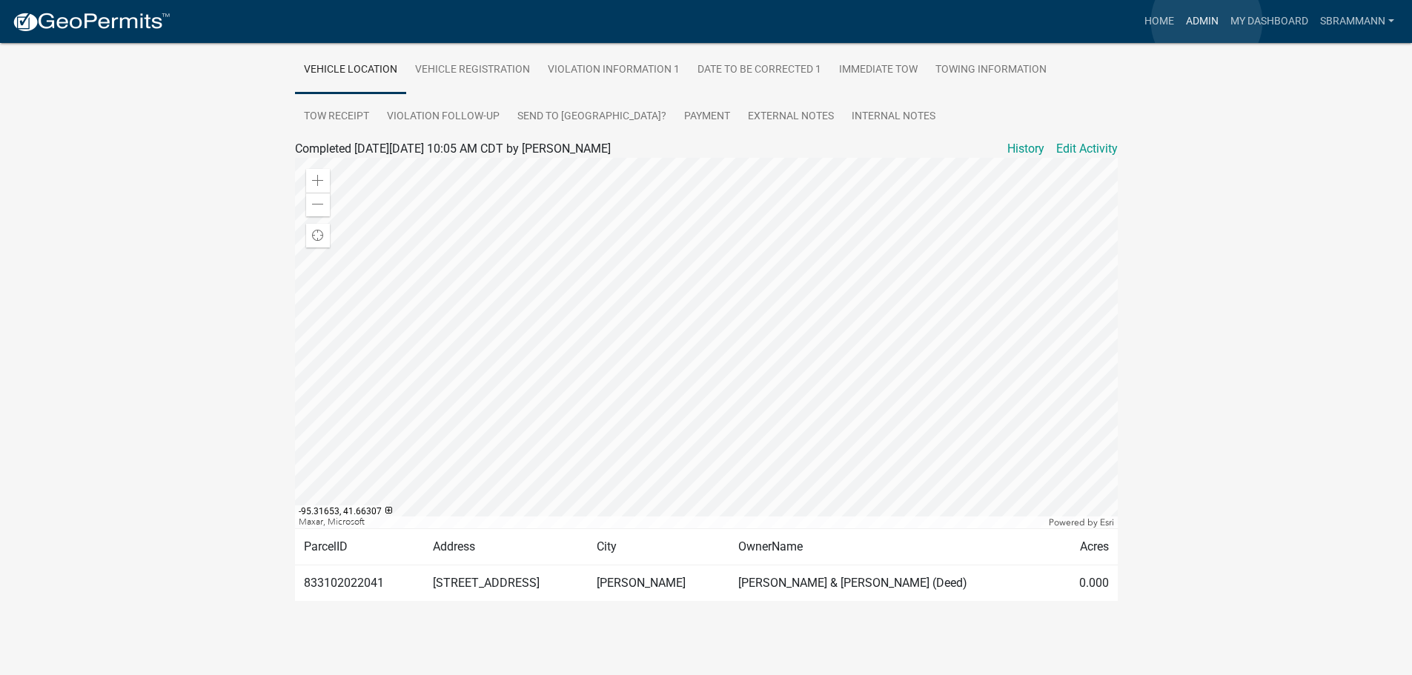
click at [1206, 21] on link "Admin" at bounding box center [1202, 21] width 44 height 28
